Goal: Task Accomplishment & Management: Manage account settings

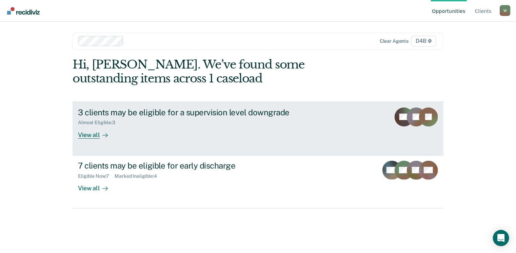
click at [91, 137] on div "View all" at bounding box center [97, 132] width 38 height 13
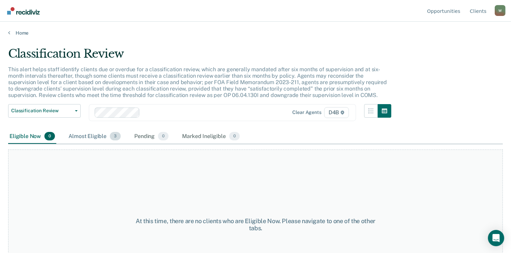
click at [94, 136] on div "Almost Eligible 3" at bounding box center [94, 136] width 55 height 15
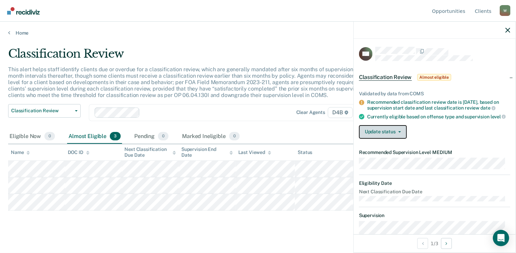
click at [397, 139] on button "Update status" at bounding box center [383, 132] width 48 height 14
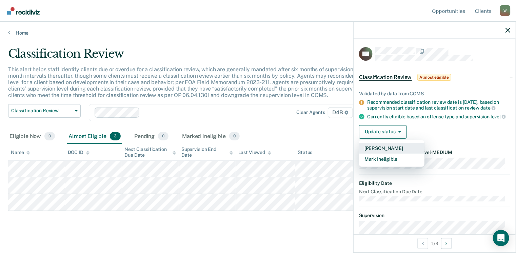
click at [390, 150] on button "[PERSON_NAME]" at bounding box center [391, 148] width 65 height 11
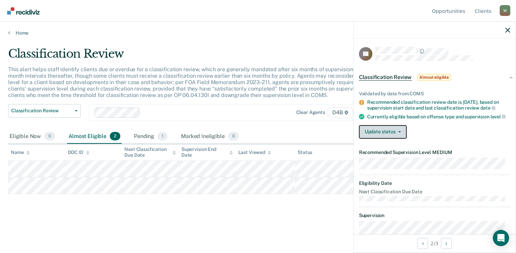
click at [400, 137] on button "Update status" at bounding box center [383, 132] width 48 height 14
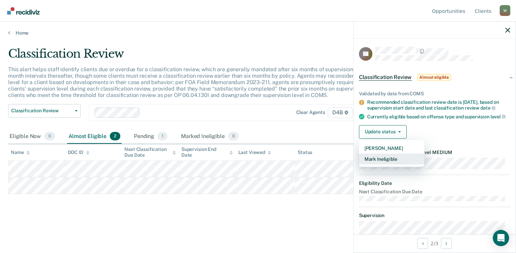
click at [391, 164] on button "Mark Ineligible" at bounding box center [391, 159] width 65 height 11
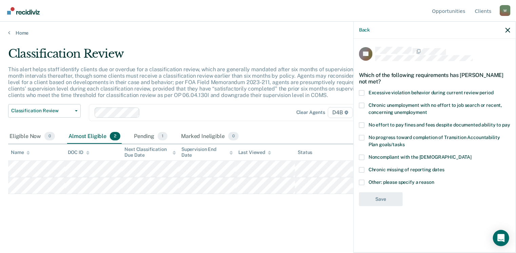
click at [362, 182] on span at bounding box center [361, 182] width 5 height 5
click at [435, 180] on input "Other: please specify a reason" at bounding box center [435, 180] width 0 height 0
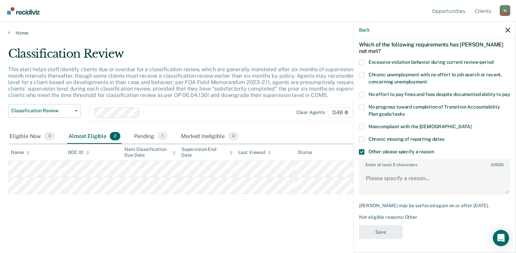
scroll to position [36, 0]
click at [381, 180] on textarea "Enter at least 3 characters 0 / 1600" at bounding box center [435, 181] width 150 height 25
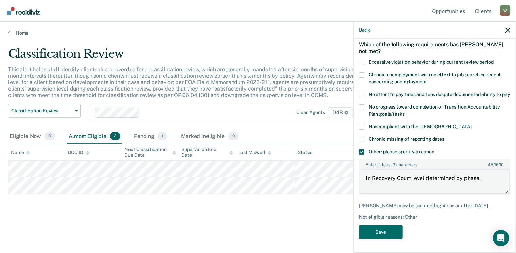
drag, startPoint x: 479, startPoint y: 178, endPoint x: 368, endPoint y: 186, distance: 111.2
click at [368, 186] on textarea "In Recovery Court level determined by phase." at bounding box center [435, 181] width 150 height 25
drag, startPoint x: 369, startPoint y: 185, endPoint x: 366, endPoint y: 182, distance: 4.1
click at [368, 185] on textarea "In Recovery Court level determined by phase." at bounding box center [435, 181] width 150 height 25
drag, startPoint x: 366, startPoint y: 178, endPoint x: 483, endPoint y: 174, distance: 116.8
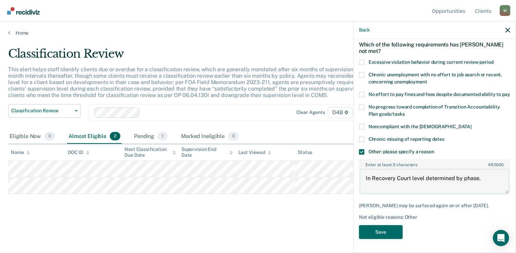
click at [483, 174] on textarea "In Recovery Court level determined by phase." at bounding box center [435, 181] width 150 height 25
type textarea "In Recovery Court level determined by phase."
click at [382, 230] on button "Save" at bounding box center [381, 232] width 44 height 14
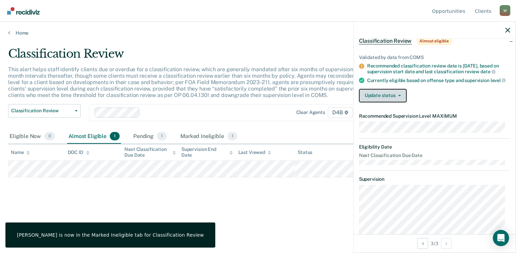
click at [393, 101] on button "Update status" at bounding box center [383, 96] width 48 height 14
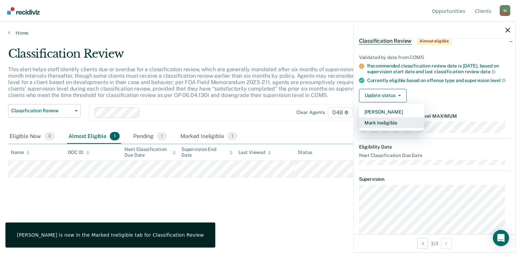
click at [388, 128] on button "Mark Ineligible" at bounding box center [391, 122] width 65 height 11
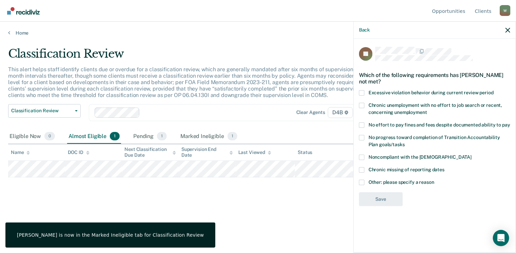
scroll to position [0, 0]
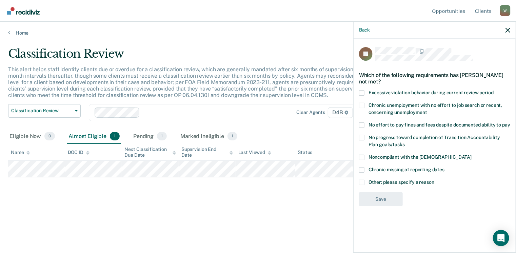
click at [363, 183] on span at bounding box center [361, 182] width 5 height 5
click at [435, 180] on input "Other: please specify a reason" at bounding box center [435, 180] width 0 height 0
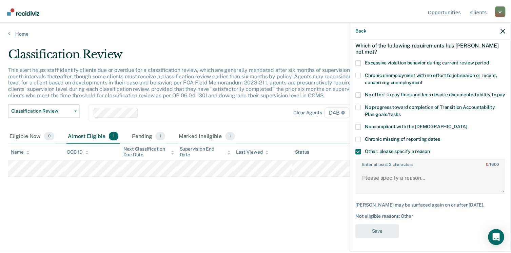
scroll to position [36, 0]
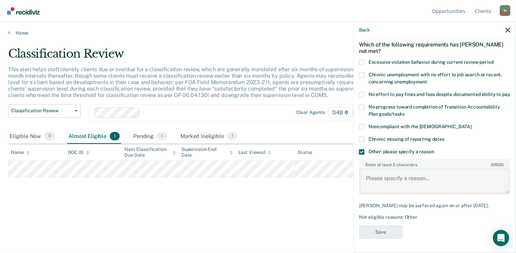
click at [367, 178] on textarea "Enter at least 3 characters 0 / 1600" at bounding box center [435, 181] width 150 height 25
paste textarea "In Recovery Court level determined by phase."
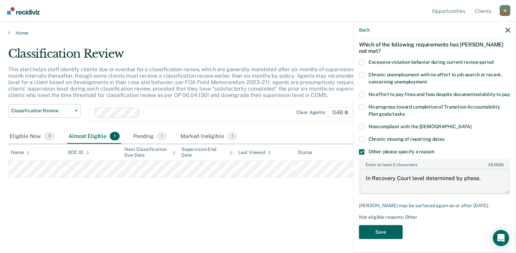
type textarea "In Recovery Court level determined by phase."
click at [375, 235] on button "Save" at bounding box center [381, 232] width 44 height 14
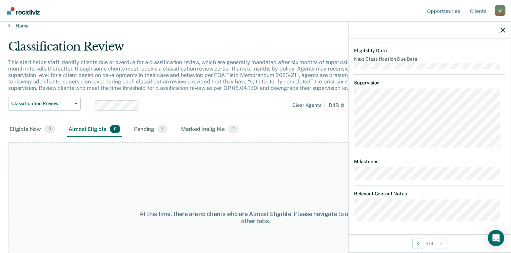
scroll to position [46, 0]
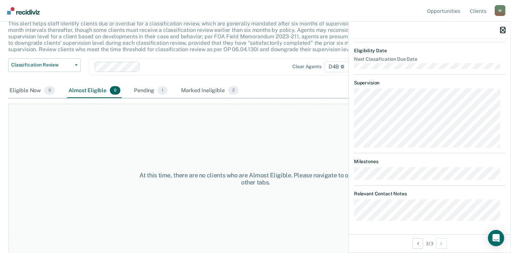
click at [504, 31] on icon "button" at bounding box center [503, 30] width 5 height 5
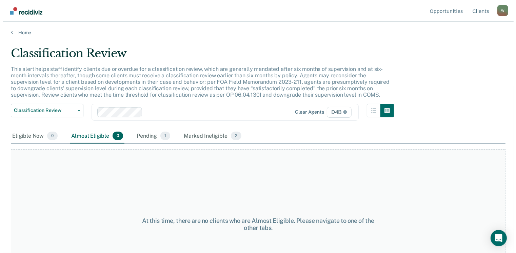
scroll to position [0, 0]
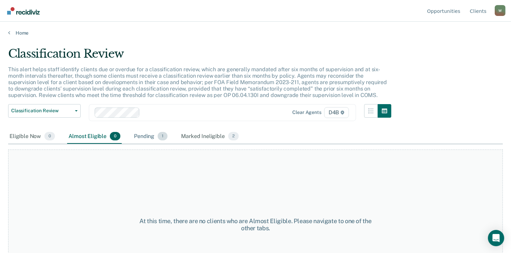
click at [139, 139] on div "Pending 1" at bounding box center [151, 136] width 36 height 15
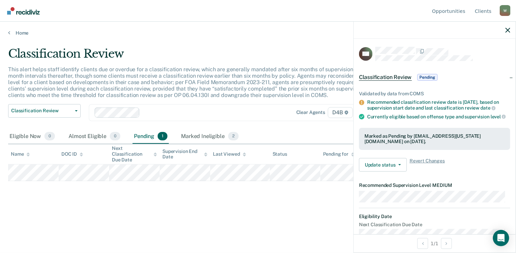
click at [397, 79] on span "Classification Review" at bounding box center [385, 77] width 53 height 7
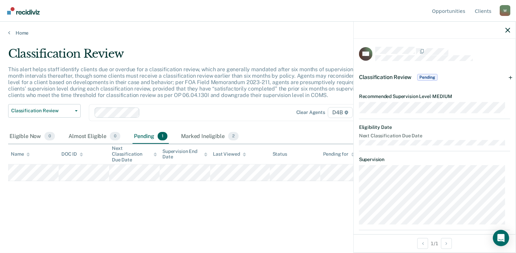
click at [398, 77] on span "Classification Review" at bounding box center [385, 77] width 53 height 6
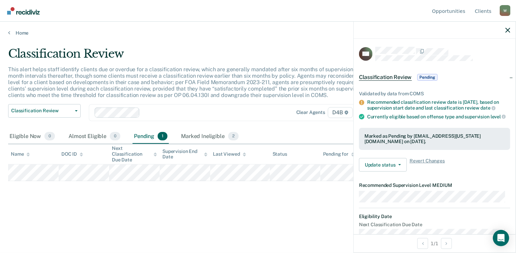
click at [400, 77] on span "Classification Review" at bounding box center [385, 77] width 53 height 7
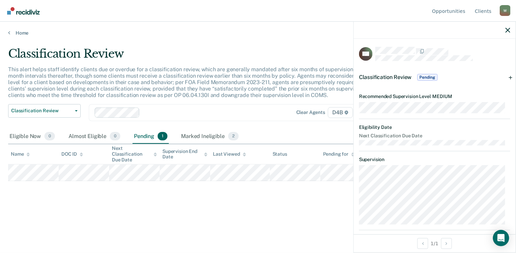
click at [400, 77] on span "Classification Review" at bounding box center [385, 77] width 53 height 6
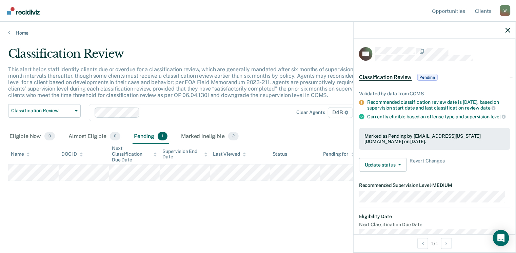
click at [400, 76] on span "Classification Review" at bounding box center [385, 77] width 53 height 7
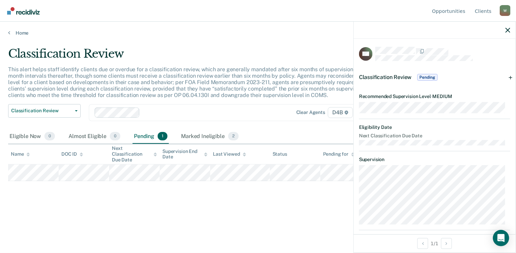
click at [400, 76] on span "Classification Review" at bounding box center [385, 77] width 53 height 6
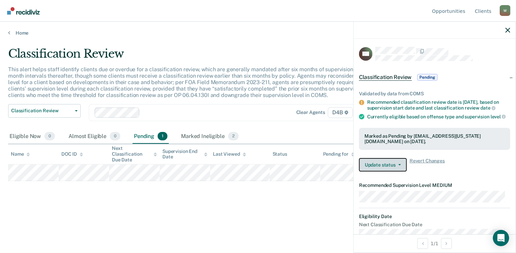
click at [400, 172] on button "Update status" at bounding box center [383, 165] width 48 height 14
click at [471, 171] on div "Update status Revert from Pending Mark Ineligible Revert Changes" at bounding box center [434, 165] width 151 height 14
click at [506, 78] on div "Classification Review Pending" at bounding box center [435, 77] width 162 height 22
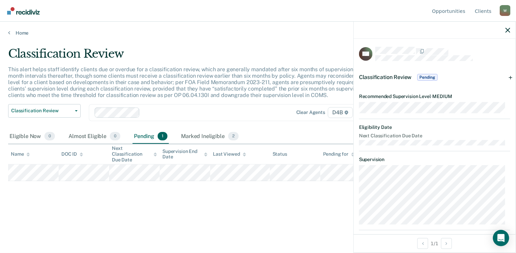
click at [504, 78] on div "Classification Review Pending" at bounding box center [435, 77] width 162 height 22
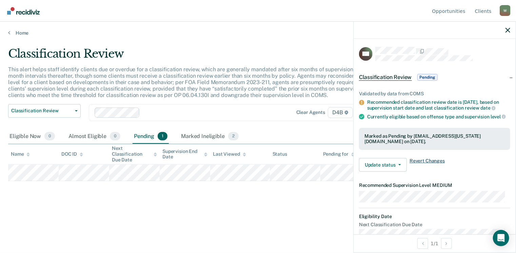
click at [416, 167] on span "Revert Changes" at bounding box center [427, 165] width 35 height 14
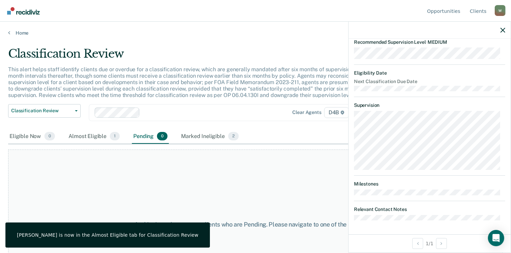
click at [297, 181] on div "At this time, there are no clients who are Pending. Please navigate to one of t…" at bounding box center [255, 225] width 495 height 150
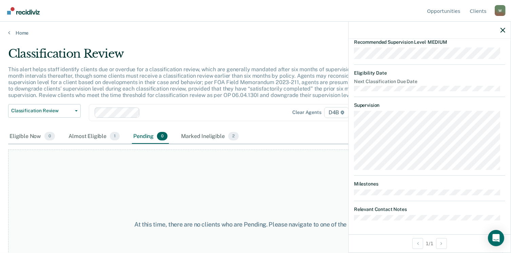
click at [506, 32] on div at bounding box center [430, 30] width 162 height 17
click at [505, 31] on icon "button" at bounding box center [503, 30] width 5 height 5
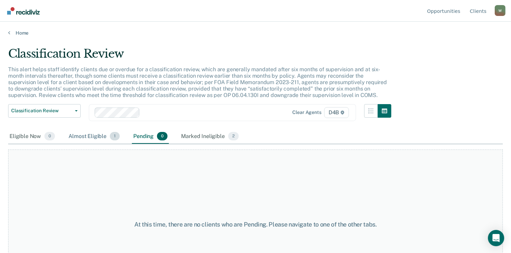
click at [86, 137] on div "Almost Eligible 1" at bounding box center [94, 136] width 54 height 15
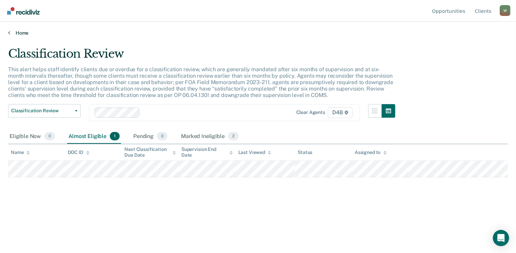
click at [16, 31] on link "Home" at bounding box center [258, 33] width 500 height 6
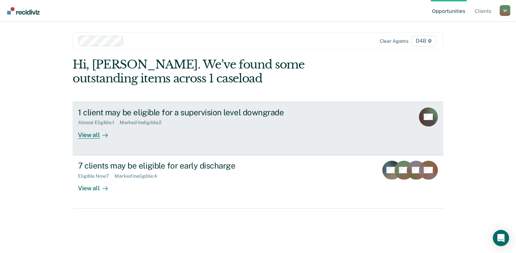
click at [107, 111] on div "1 client may be eligible for a supervision level downgrade" at bounding box center [197, 113] width 238 height 10
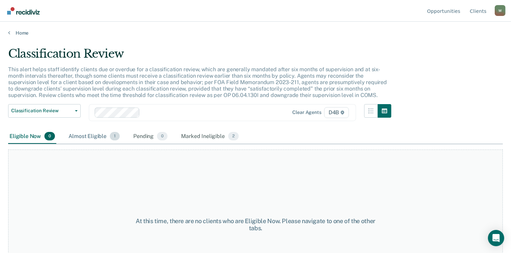
click at [91, 135] on div "Almost Eligible 1" at bounding box center [94, 136] width 54 height 15
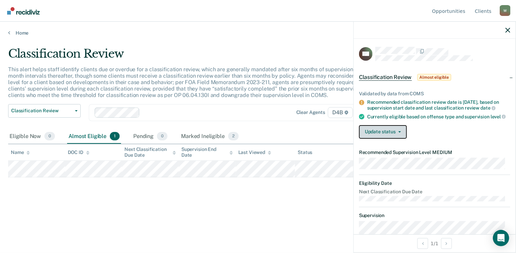
click at [404, 135] on button "Update status" at bounding box center [383, 132] width 48 height 14
click at [485, 139] on div "Update status [PERSON_NAME] Mark Ineligible" at bounding box center [434, 132] width 151 height 14
click at [394, 75] on span "Classification Review" at bounding box center [385, 77] width 53 height 7
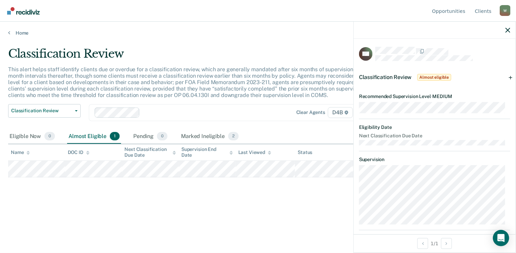
click at [506, 77] on div "Classification Review Almost eligible" at bounding box center [435, 77] width 162 height 22
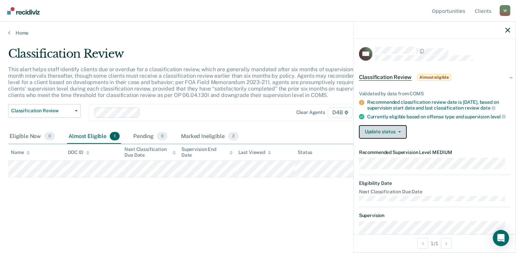
click at [388, 135] on button "Update status" at bounding box center [383, 132] width 48 height 14
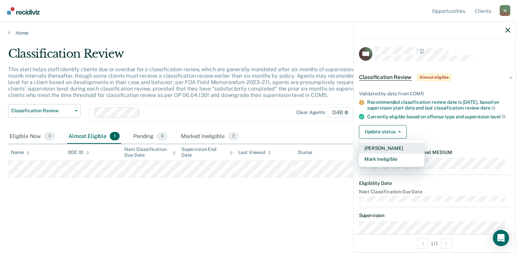
click at [386, 151] on button "[PERSON_NAME]" at bounding box center [391, 148] width 65 height 11
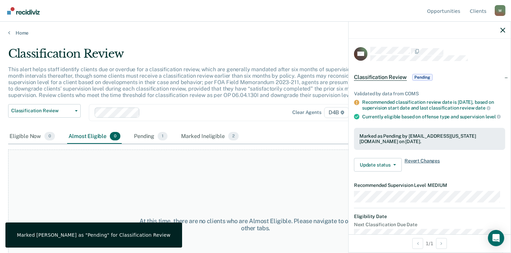
click at [417, 163] on span "Revert Changes" at bounding box center [422, 165] width 35 height 14
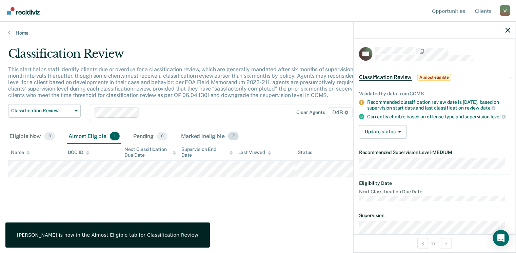
click at [211, 134] on div "Marked Ineligible 2" at bounding box center [210, 136] width 60 height 15
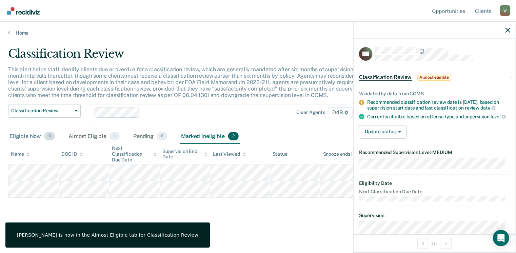
click at [30, 133] on div "Eligible Now 0" at bounding box center [32, 136] width 48 height 15
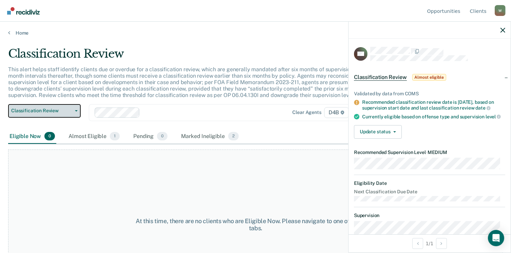
click at [76, 111] on icon "button" at bounding box center [76, 110] width 3 height 1
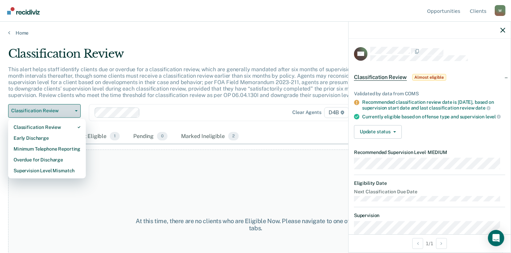
click at [76, 110] on icon "button" at bounding box center [76, 110] width 3 height 1
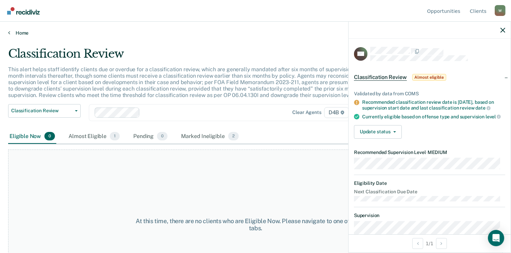
click at [19, 34] on link "Home" at bounding box center [255, 33] width 495 height 6
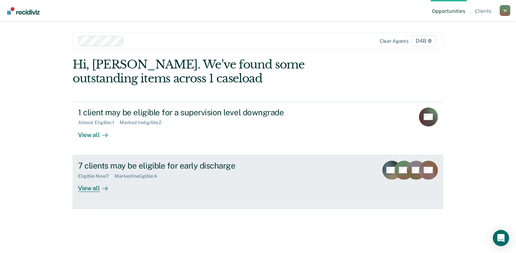
click at [116, 167] on div "7 clients may be eligible for early discharge" at bounding box center [197, 166] width 238 height 10
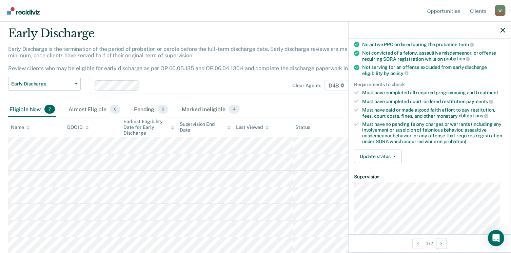
scroll to position [68, 0]
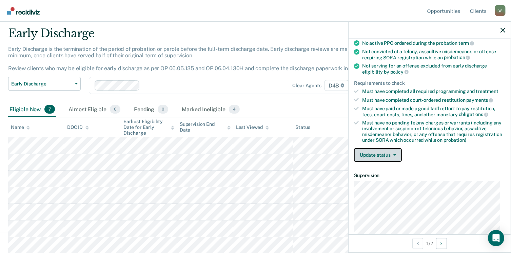
click at [384, 151] on button "Update status" at bounding box center [378, 155] width 48 height 14
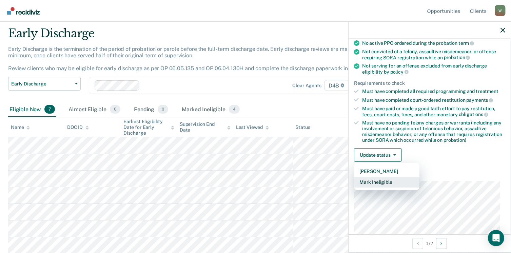
click at [384, 182] on button "Mark Ineligible" at bounding box center [386, 182] width 65 height 11
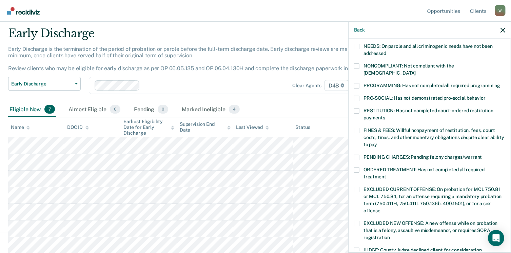
scroll to position [102, 0]
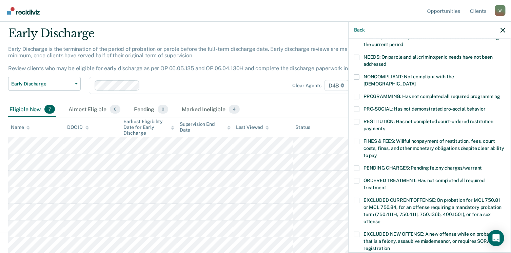
click at [358, 94] on span at bounding box center [356, 96] width 5 height 5
click at [500, 94] on input "PROGRAMMING: Has not completed all required programming" at bounding box center [500, 94] width 0 height 0
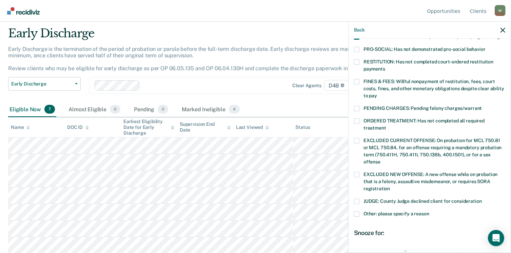
scroll to position [227, 0]
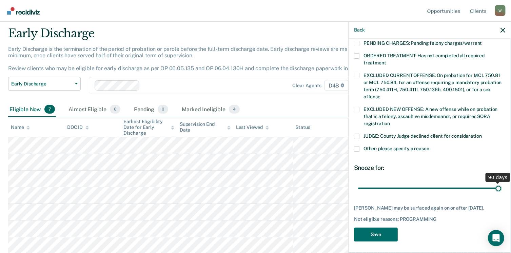
drag, startPoint x: 404, startPoint y: 179, endPoint x: 520, endPoint y: 185, distance: 116.1
type input "90"
click at [501, 185] on input "range" at bounding box center [429, 189] width 143 height 12
click at [379, 234] on button "Save" at bounding box center [376, 235] width 44 height 14
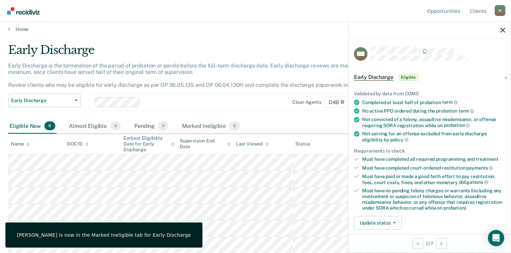
scroll to position [68, 0]
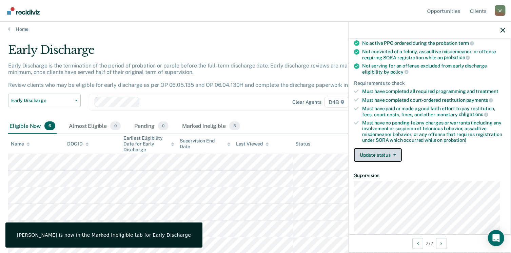
click at [382, 152] on button "Update status" at bounding box center [378, 155] width 48 height 14
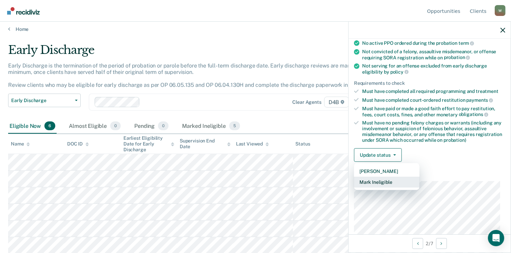
click at [387, 181] on button "Mark Ineligible" at bounding box center [386, 182] width 65 height 11
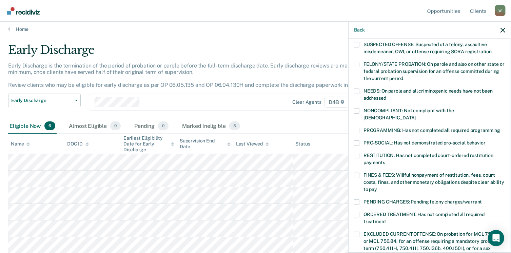
click at [359, 128] on span at bounding box center [356, 130] width 5 height 5
click at [500, 128] on input "PROGRAMMING: Has not completed all required programming" at bounding box center [500, 128] width 0 height 0
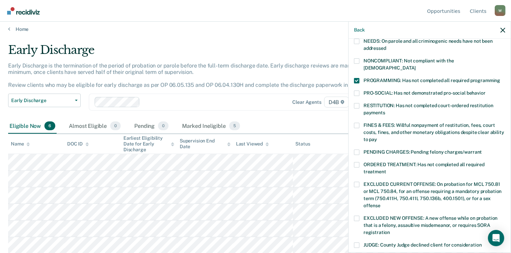
scroll to position [204, 0]
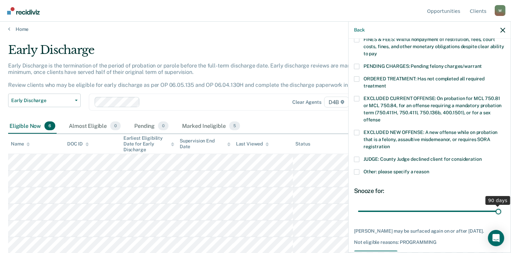
drag, startPoint x: 403, startPoint y: 202, endPoint x: 483, endPoint y: 206, distance: 80.5
type input "90"
click at [501, 212] on input "range" at bounding box center [429, 212] width 143 height 12
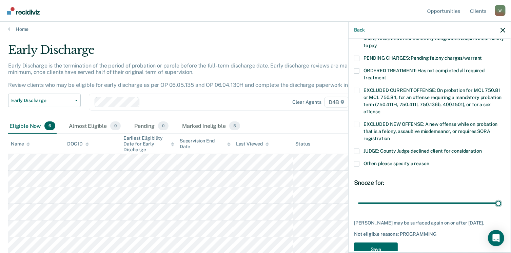
scroll to position [227, 0]
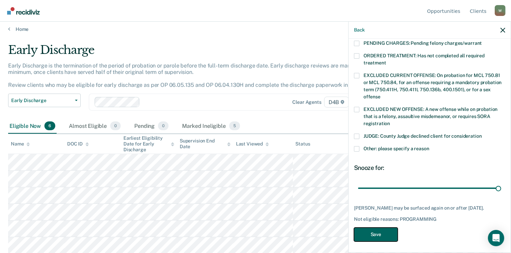
click at [388, 232] on button "Save" at bounding box center [376, 235] width 44 height 14
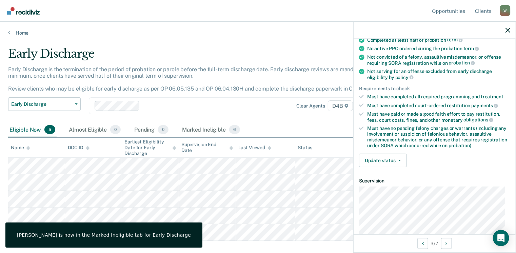
scroll to position [14, 0]
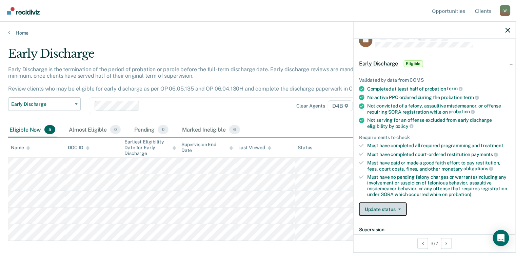
click at [398, 205] on button "Update status" at bounding box center [383, 210] width 48 height 14
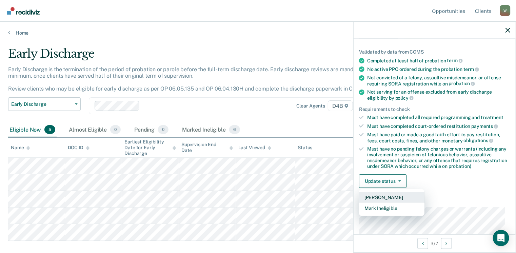
scroll to position [81, 0]
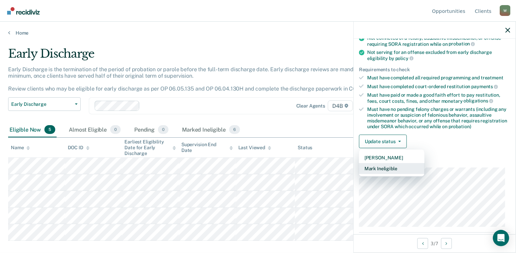
click at [387, 167] on button "Mark Ineligible" at bounding box center [391, 168] width 65 height 11
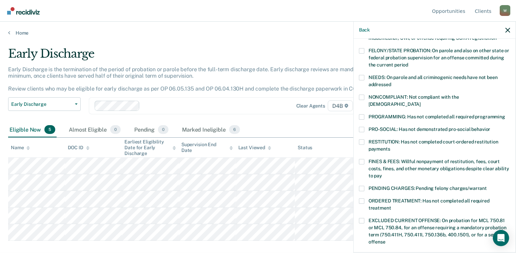
click at [363, 114] on span at bounding box center [361, 116] width 5 height 5
click at [505, 114] on input "PROGRAMMING: Has not completed all required programming" at bounding box center [505, 114] width 0 height 0
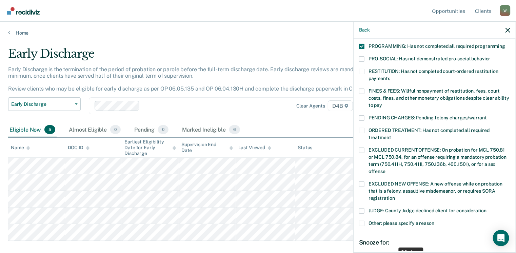
scroll to position [217, 0]
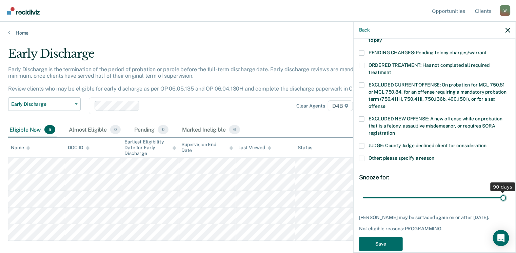
drag, startPoint x: 409, startPoint y: 189, endPoint x: 520, endPoint y: 199, distance: 110.7
type input "90"
click at [506, 199] on input "range" at bounding box center [434, 198] width 143 height 12
click at [385, 237] on button "Save" at bounding box center [381, 244] width 44 height 14
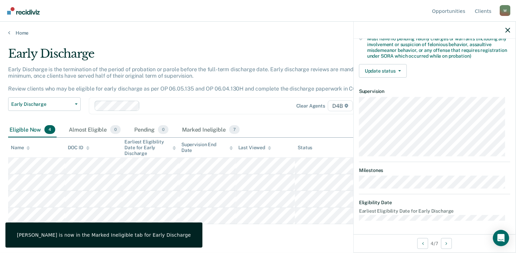
scroll to position [149, 0]
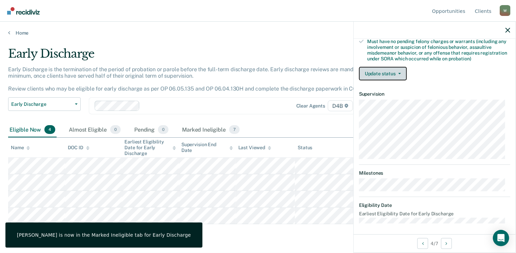
click at [399, 73] on icon "button" at bounding box center [400, 73] width 3 height 1
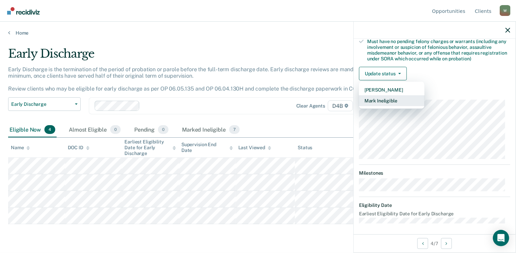
click at [400, 99] on button "Mark Ineligible" at bounding box center [391, 100] width 65 height 11
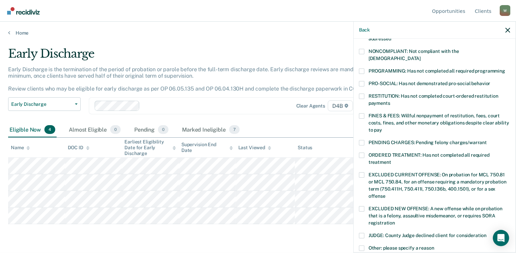
scroll to position [115, 0]
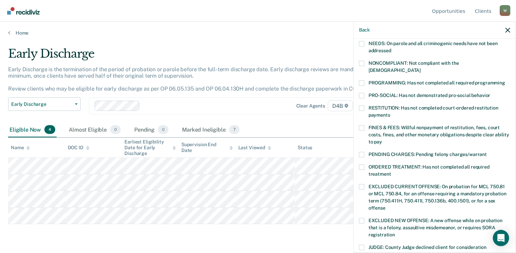
click at [361, 80] on span at bounding box center [361, 82] width 5 height 5
click at [505, 80] on input "PROGRAMMING: Has not completed all required programming" at bounding box center [505, 80] width 0 height 0
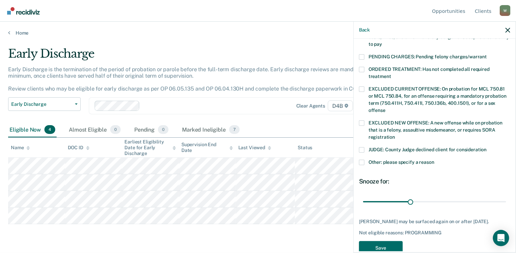
scroll to position [217, 0]
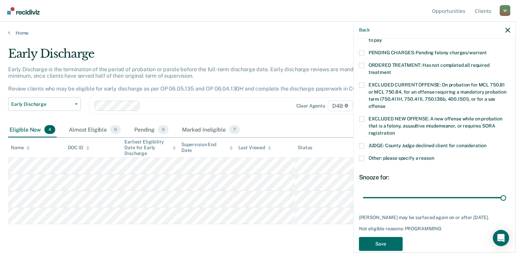
drag, startPoint x: 410, startPoint y: 191, endPoint x: 448, endPoint y: 215, distance: 45.6
type input "90"
click at [506, 196] on input "range" at bounding box center [434, 198] width 143 height 12
click at [372, 243] on button "Save" at bounding box center [381, 244] width 44 height 14
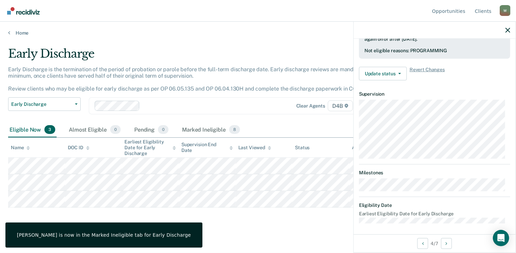
scroll to position [149, 0]
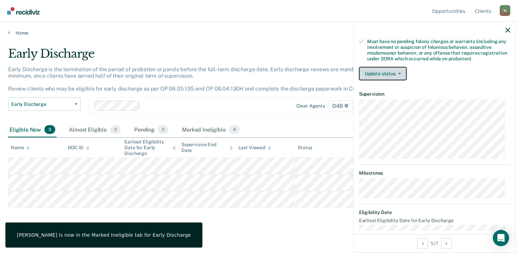
click at [393, 74] on button "Update status" at bounding box center [383, 74] width 48 height 14
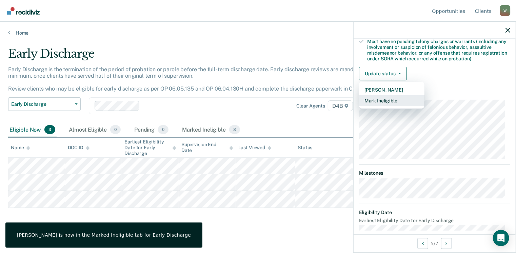
click at [391, 99] on button "Mark Ineligible" at bounding box center [391, 100] width 65 height 11
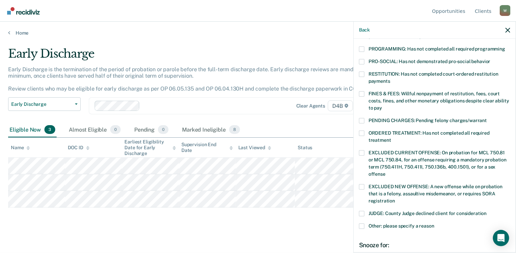
click at [361, 46] on span at bounding box center [361, 48] width 5 height 5
click at [505, 46] on input "PROGRAMMING: Has not completed all required programming" at bounding box center [505, 46] width 0 height 0
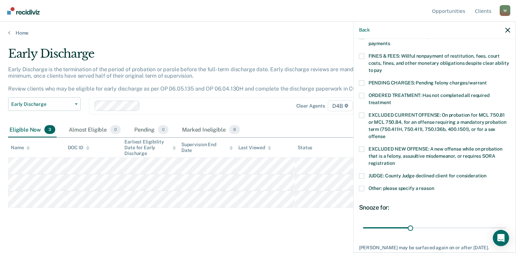
scroll to position [227, 0]
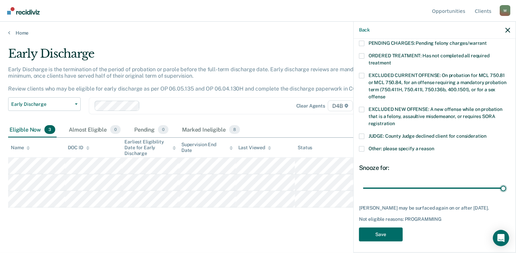
drag, startPoint x: 411, startPoint y: 180, endPoint x: 445, endPoint y: 203, distance: 40.4
type input "90"
click at [506, 188] on input "range" at bounding box center [434, 189] width 143 height 12
click at [380, 232] on button "Save" at bounding box center [381, 235] width 44 height 14
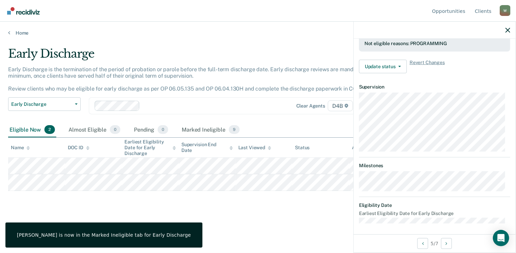
scroll to position [156, 0]
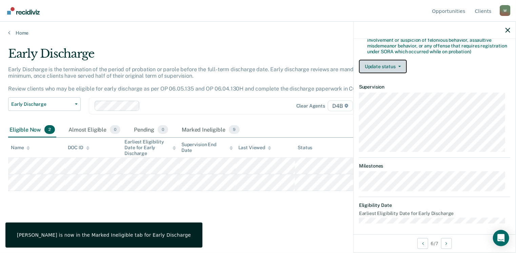
click at [382, 69] on button "Update status" at bounding box center [383, 67] width 48 height 14
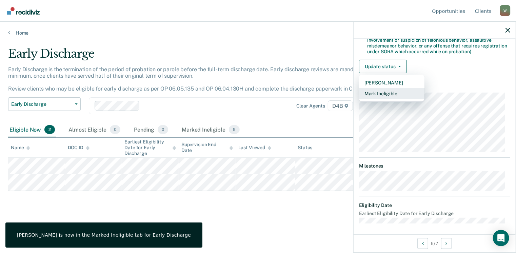
click at [393, 92] on button "Mark Ineligible" at bounding box center [391, 93] width 65 height 11
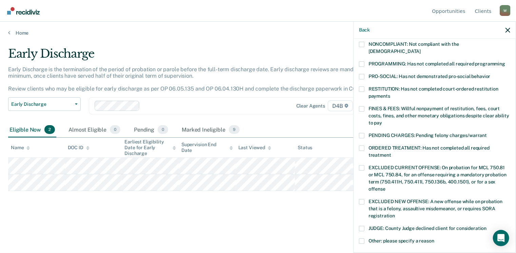
scroll to position [122, 0]
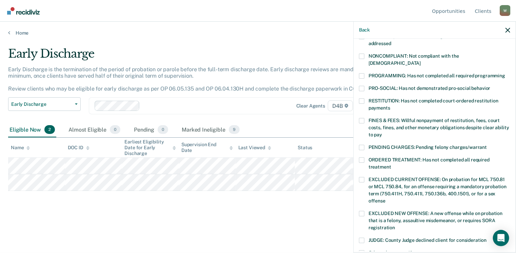
click at [363, 73] on span at bounding box center [361, 75] width 5 height 5
click at [505, 73] on input "PROGRAMMING: Has not completed all required programming" at bounding box center [505, 73] width 0 height 0
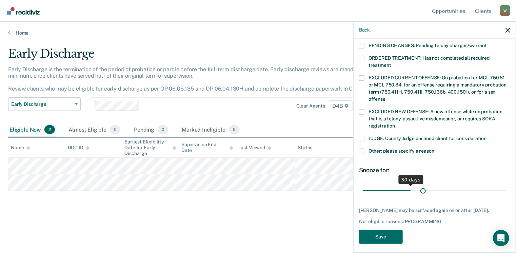
scroll to position [224, 0]
drag, startPoint x: 407, startPoint y: 181, endPoint x: 457, endPoint y: 206, distance: 55.7
type input "90"
click at [506, 189] on input "range" at bounding box center [434, 191] width 143 height 12
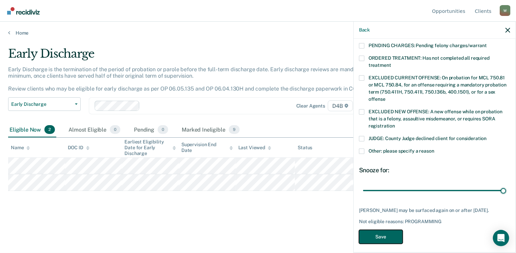
click at [396, 234] on button "Save" at bounding box center [381, 237] width 44 height 14
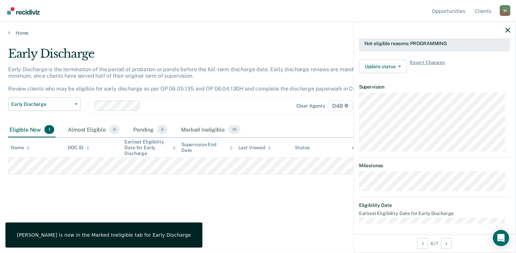
scroll to position [142, 0]
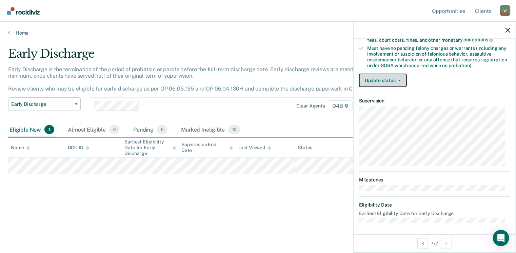
click at [400, 79] on button "Update status" at bounding box center [383, 81] width 48 height 14
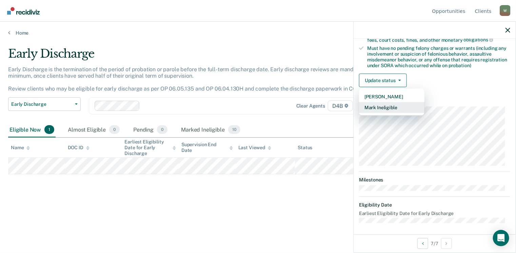
click at [390, 107] on button "Mark Ineligible" at bounding box center [391, 107] width 65 height 11
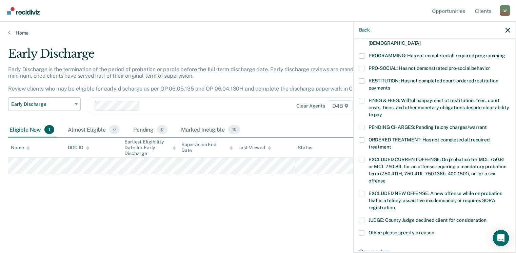
scroll to position [75, 0]
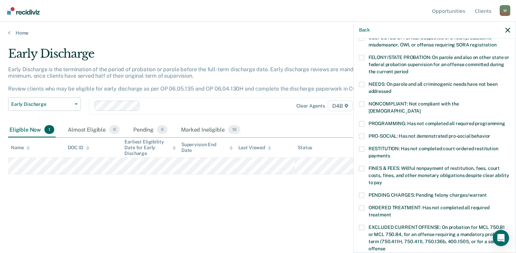
click at [363, 121] on span at bounding box center [361, 123] width 5 height 5
click at [505, 121] on input "PROGRAMMING: Has not completed all required programming" at bounding box center [505, 121] width 0 height 0
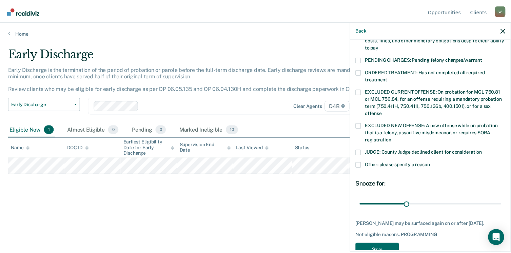
scroll to position [227, 0]
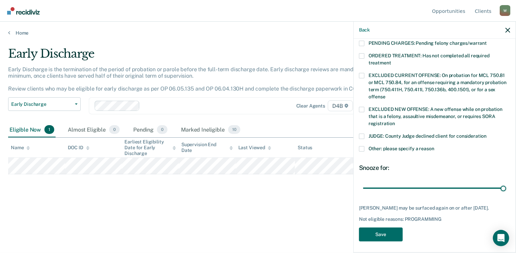
drag, startPoint x: 408, startPoint y: 181, endPoint x: 458, endPoint y: 201, distance: 53.7
click at [492, 194] on input "range" at bounding box center [434, 189] width 143 height 12
drag, startPoint x: 492, startPoint y: 181, endPoint x: 512, endPoint y: 182, distance: 20.1
type input "90"
click at [506, 183] on input "range" at bounding box center [434, 189] width 143 height 12
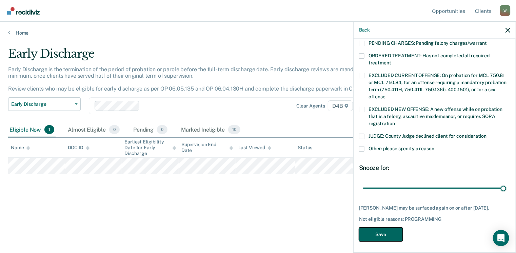
click at [371, 235] on button "Save" at bounding box center [381, 235] width 44 height 14
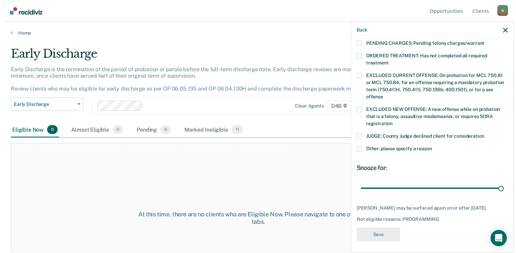
scroll to position [193, 0]
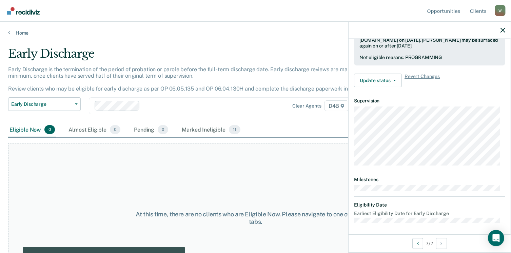
click at [92, 171] on div "At this time, there are no clients who are Eligible Now. Please navigate to one…" at bounding box center [255, 218] width 495 height 150
click at [18, 30] on link "Home" at bounding box center [255, 33] width 495 height 6
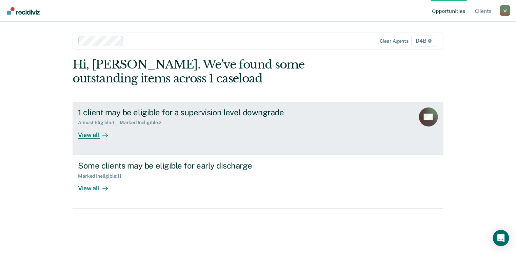
click at [111, 121] on div "Almost Eligible : 1" at bounding box center [99, 123] width 42 height 6
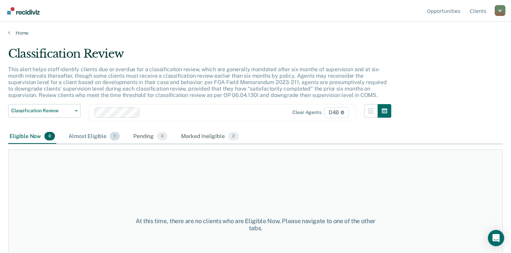
click at [90, 136] on div "Almost Eligible 1" at bounding box center [94, 136] width 54 height 15
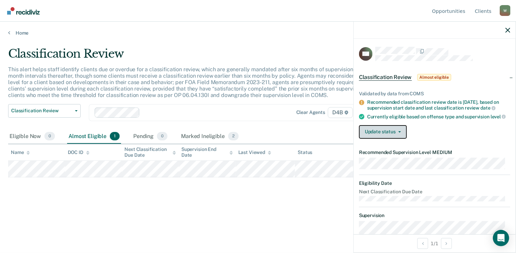
click at [404, 139] on button "Update status" at bounding box center [383, 132] width 48 height 14
click at [395, 170] on article "CH Classification Review Almost eligible Validated by data from COMS Recommende…" at bounding box center [434, 189] width 151 height 284
click at [401, 137] on button "Update status" at bounding box center [383, 132] width 48 height 14
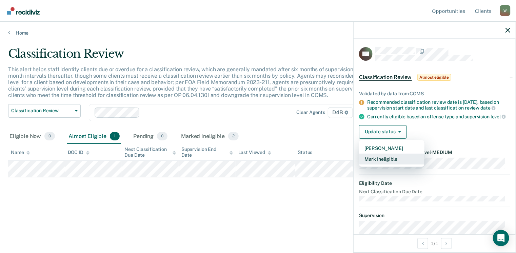
click at [383, 165] on button "Mark Ineligible" at bounding box center [391, 159] width 65 height 11
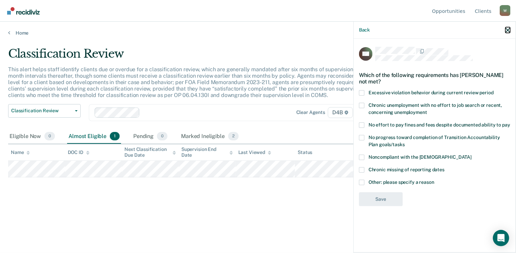
click at [506, 30] on icon "button" at bounding box center [508, 30] width 5 height 5
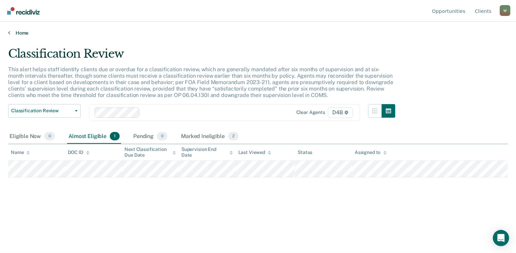
click at [9, 32] on icon at bounding box center [9, 32] width 2 height 5
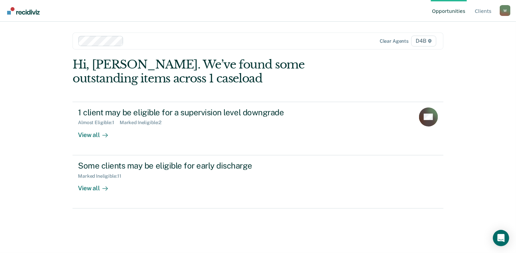
click at [504, 11] on div "W" at bounding box center [505, 10] width 11 height 11
click at [464, 53] on link "Log Out" at bounding box center [478, 54] width 44 height 6
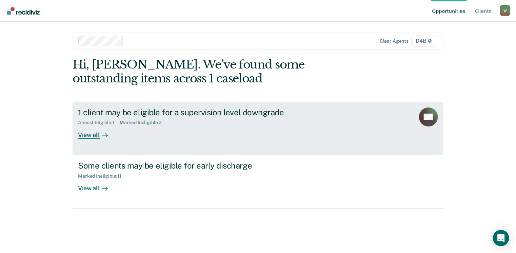
click at [84, 136] on div "View all" at bounding box center [97, 132] width 38 height 13
